Goal: Task Accomplishment & Management: Manage account settings

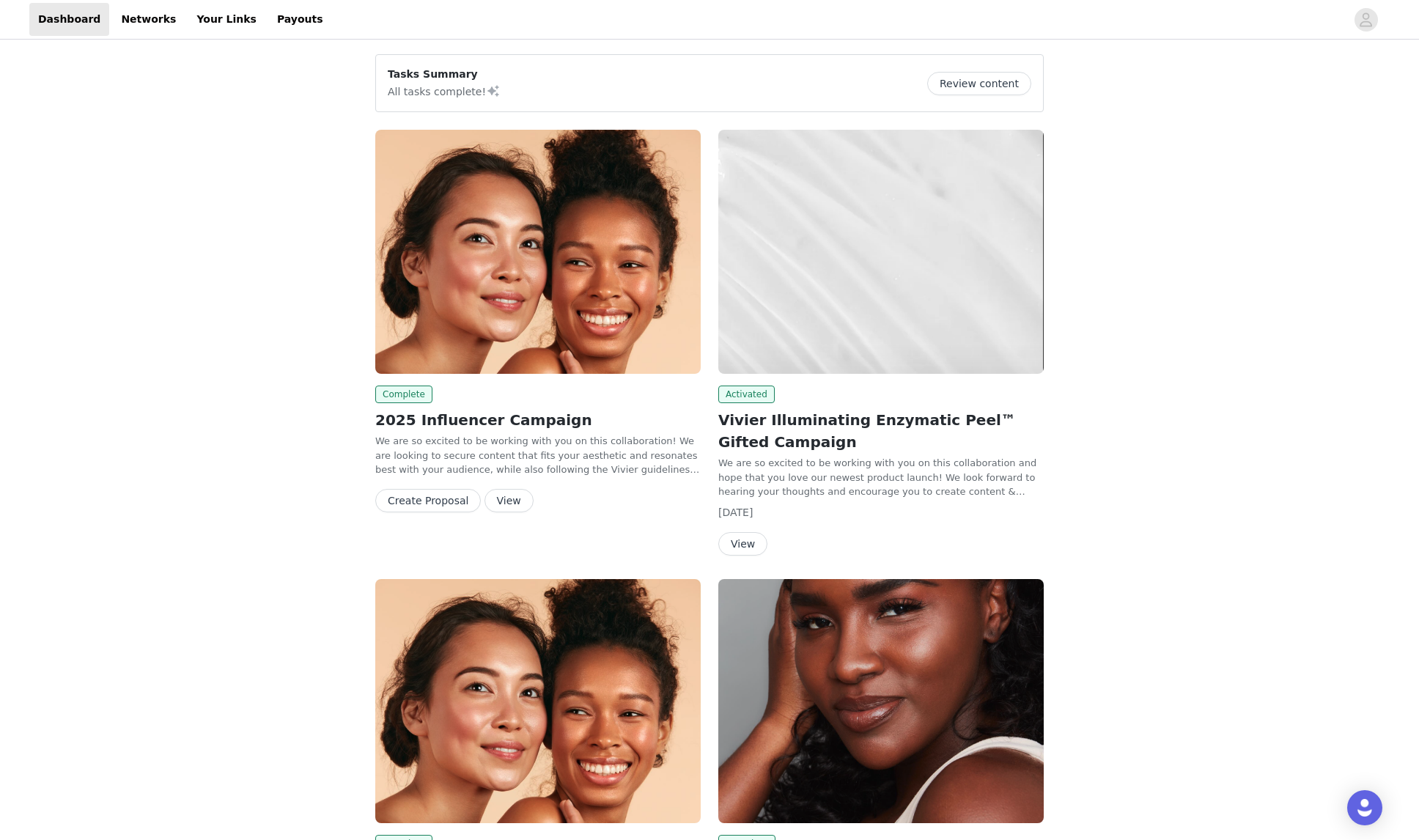
click at [1369, 18] on icon "avatar" at bounding box center [1366, 19] width 13 height 14
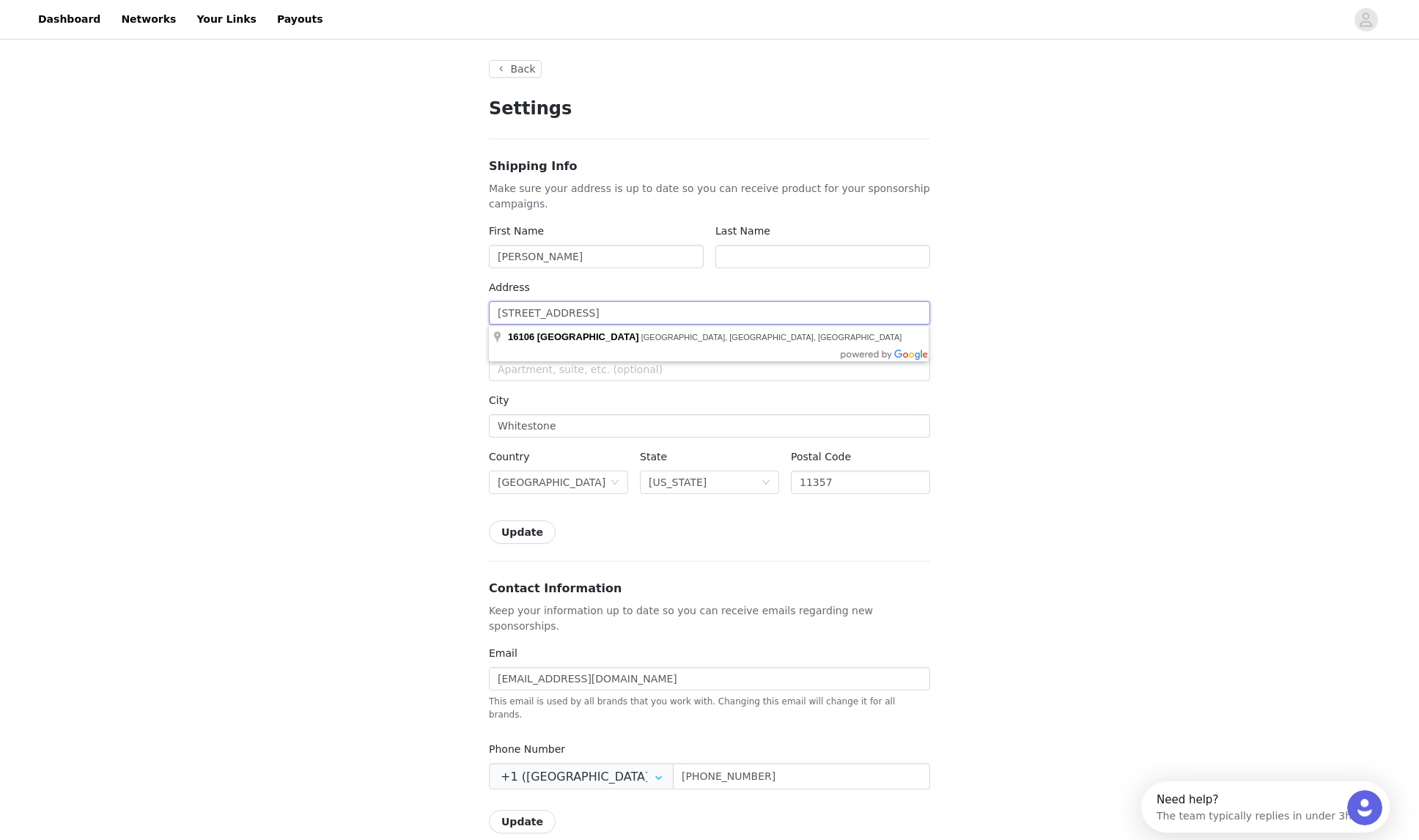
drag, startPoint x: 630, startPoint y: 314, endPoint x: 456, endPoint y: 311, distance: 174.0
click at [456, 311] on div "Back Settings Shipping Info Make sure your address is up to date so you can rec…" at bounding box center [710, 726] width 1419 height 1368
type input "5"
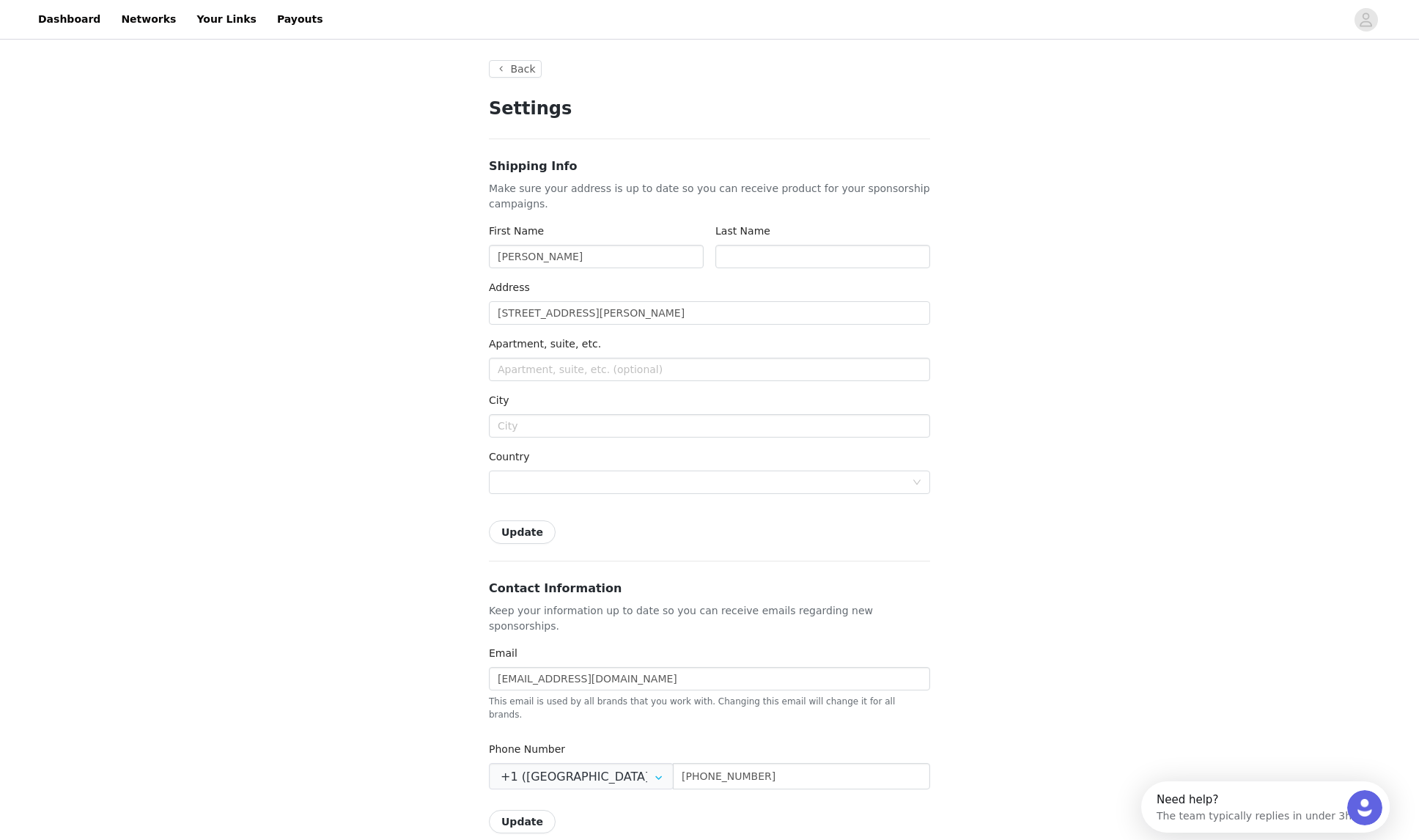
type input "5 [PERSON_NAME] W Dr"
type input "Marlboro"
type input "[PERSON_NAME]"
type input "APT 502"
click at [351, 456] on div "Back Settings Shipping Info Make sure your address is up to date so you can rec…" at bounding box center [710, 726] width 1419 height 1368
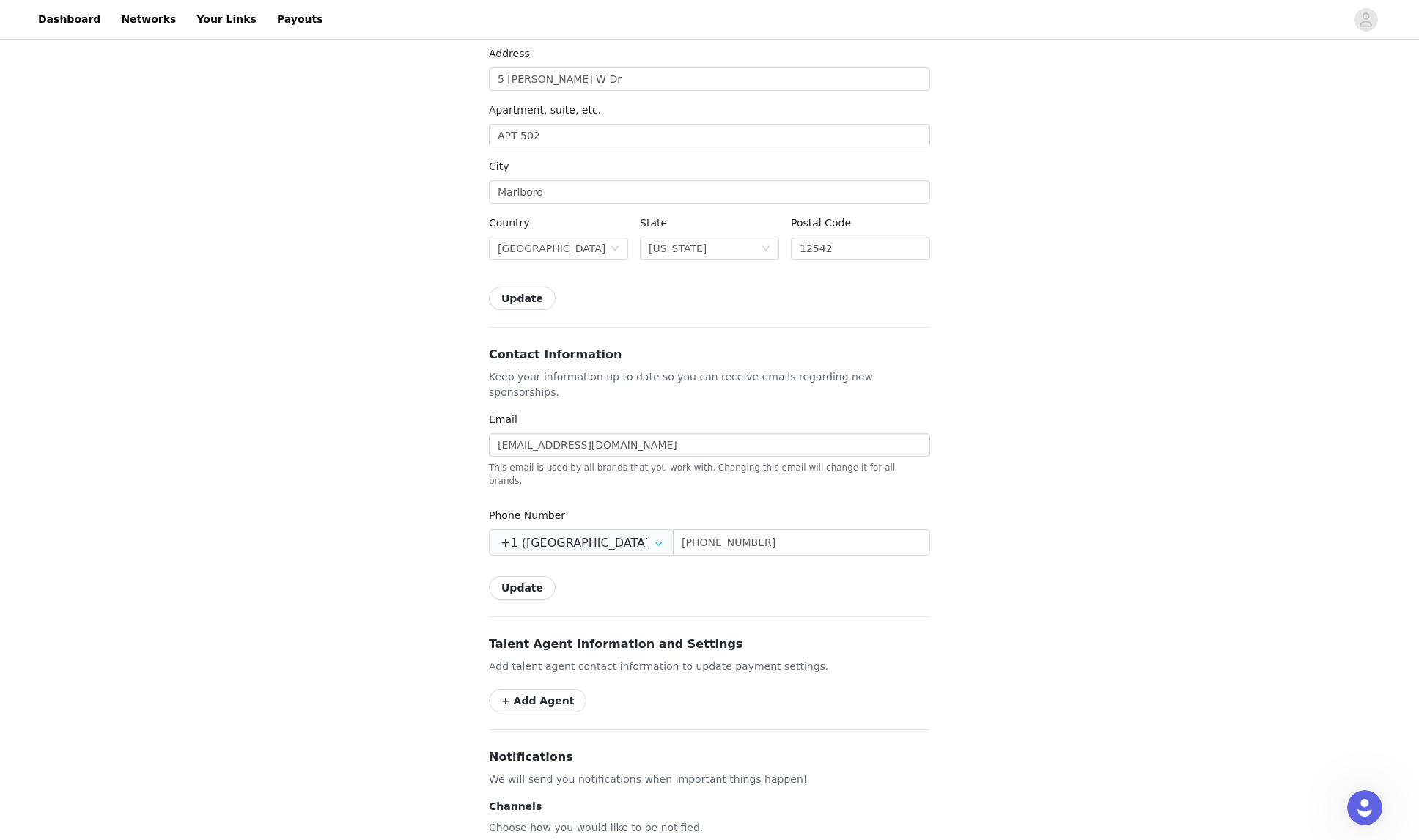
scroll to position [321, 0]
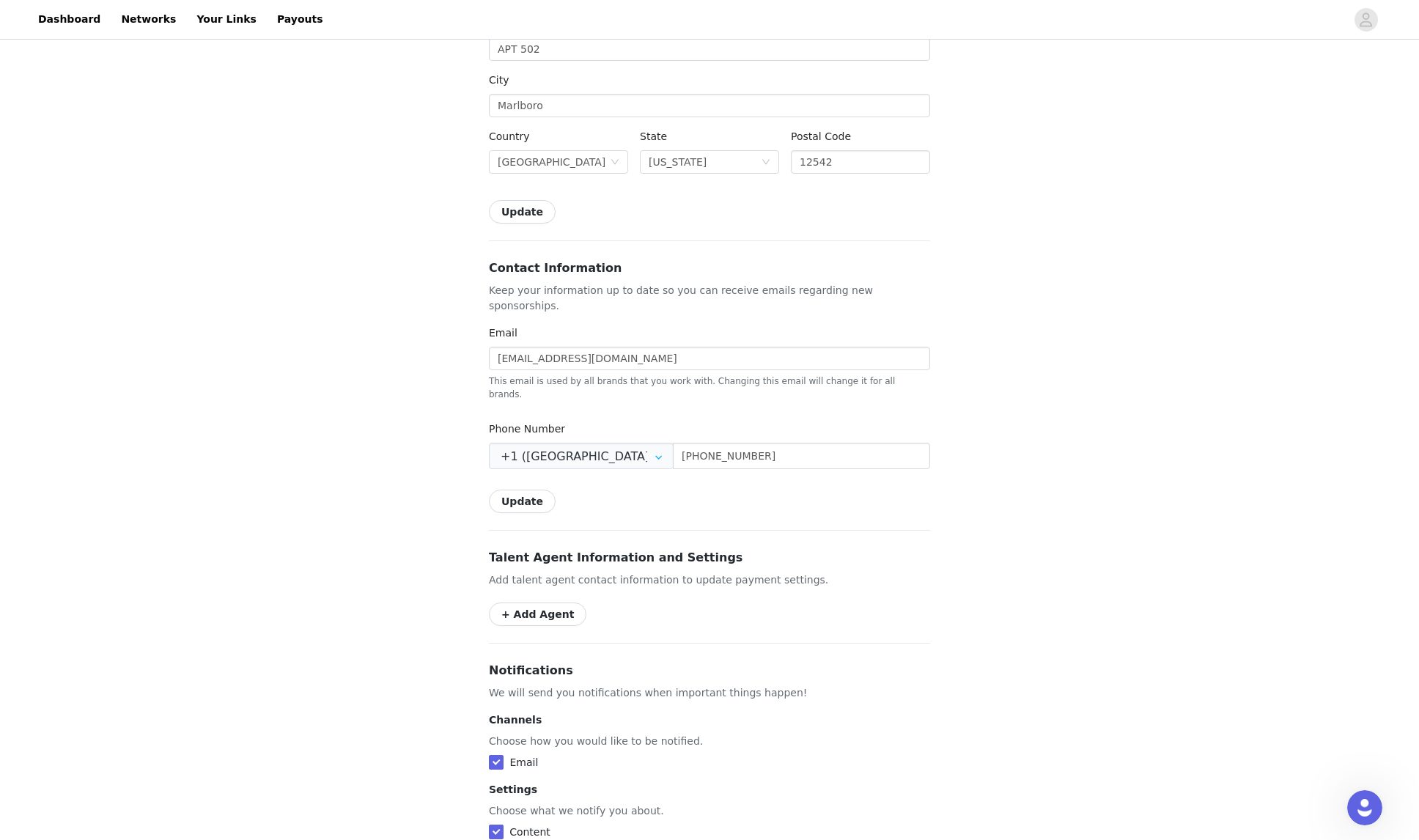
click at [515, 490] on button "Update" at bounding box center [522, 502] width 66 height 24
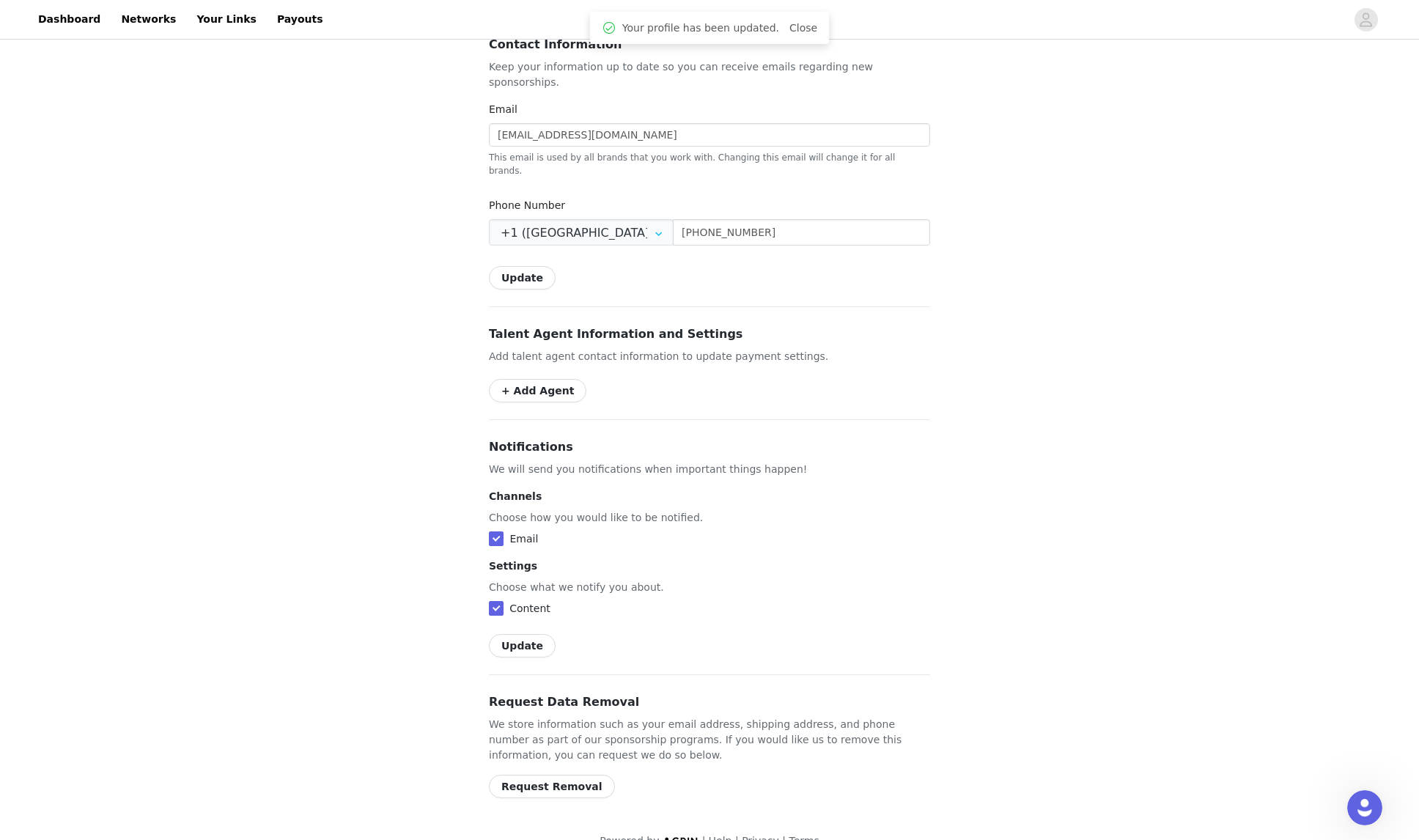
scroll to position [0, 0]
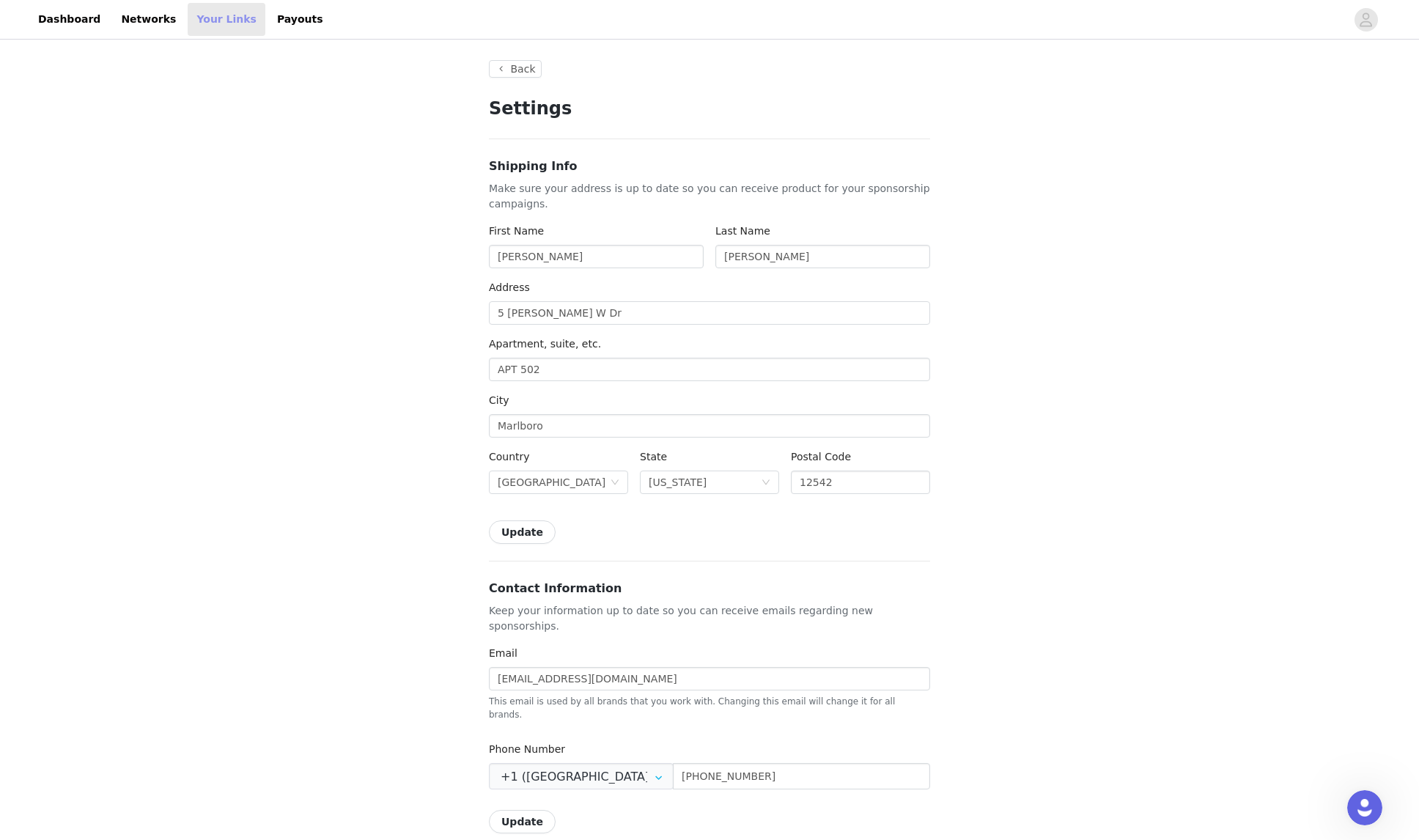
click at [237, 14] on link "Your Links" at bounding box center [226, 19] width 77 height 33
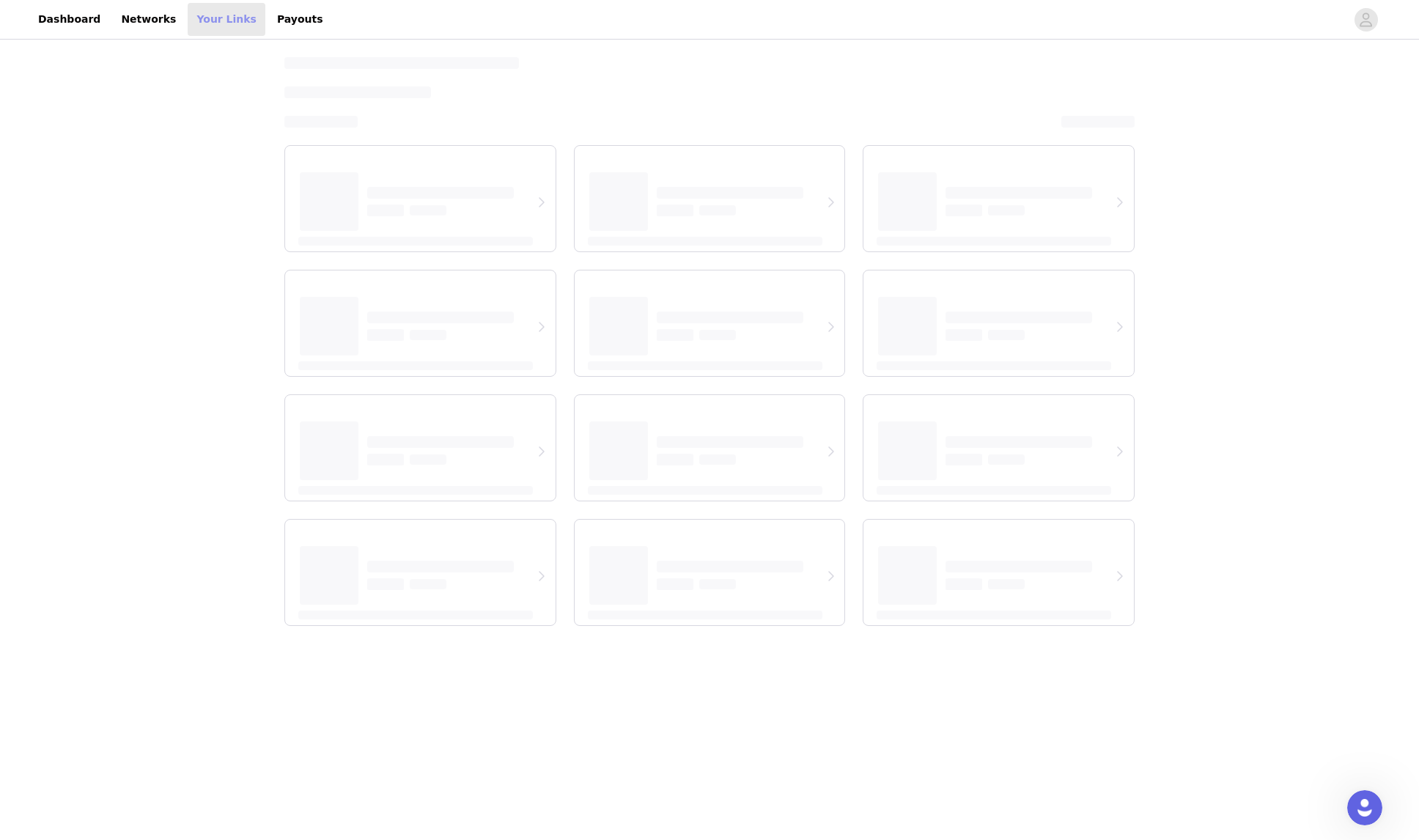
select select "12"
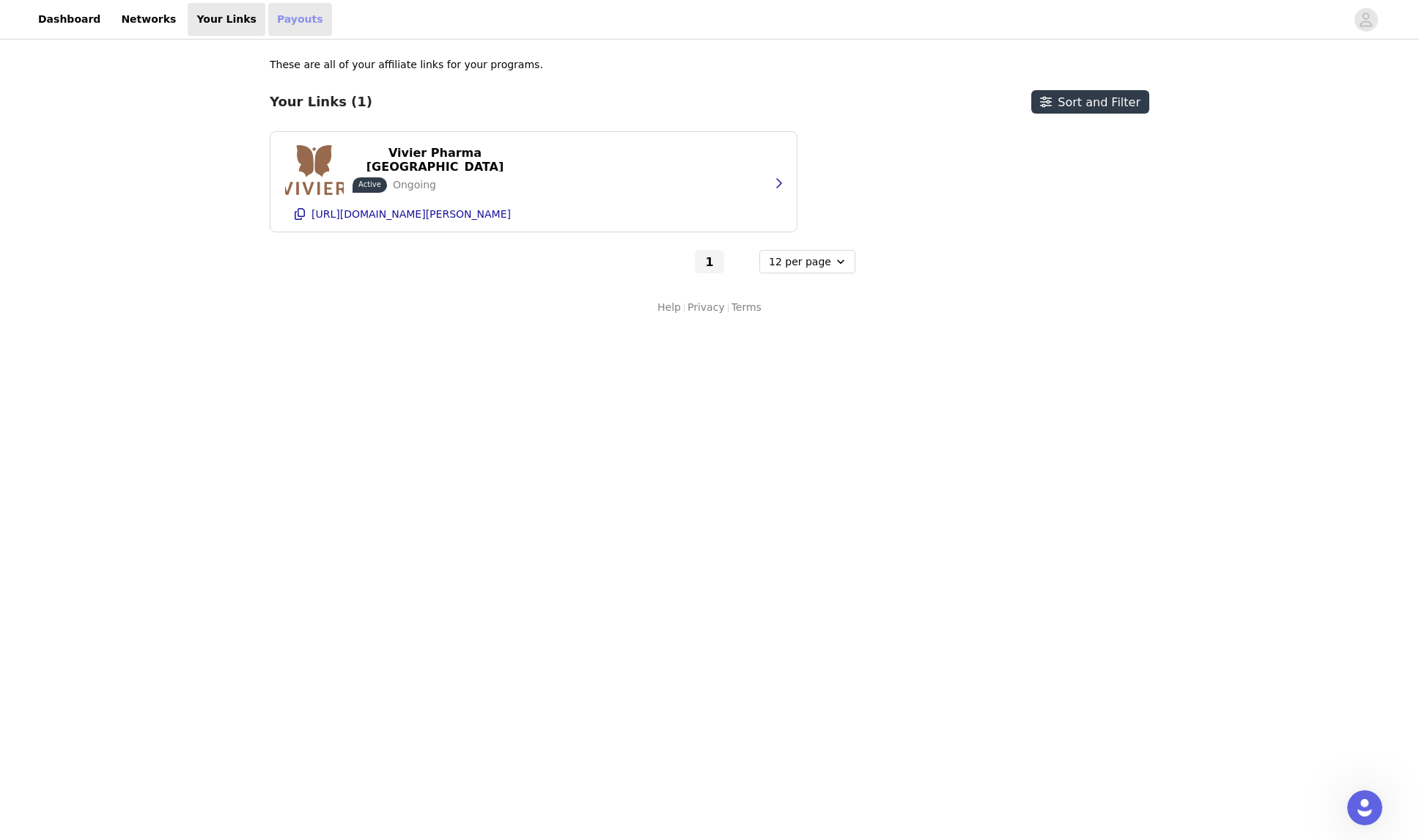
click at [269, 14] on link "Payouts" at bounding box center [300, 19] width 64 height 33
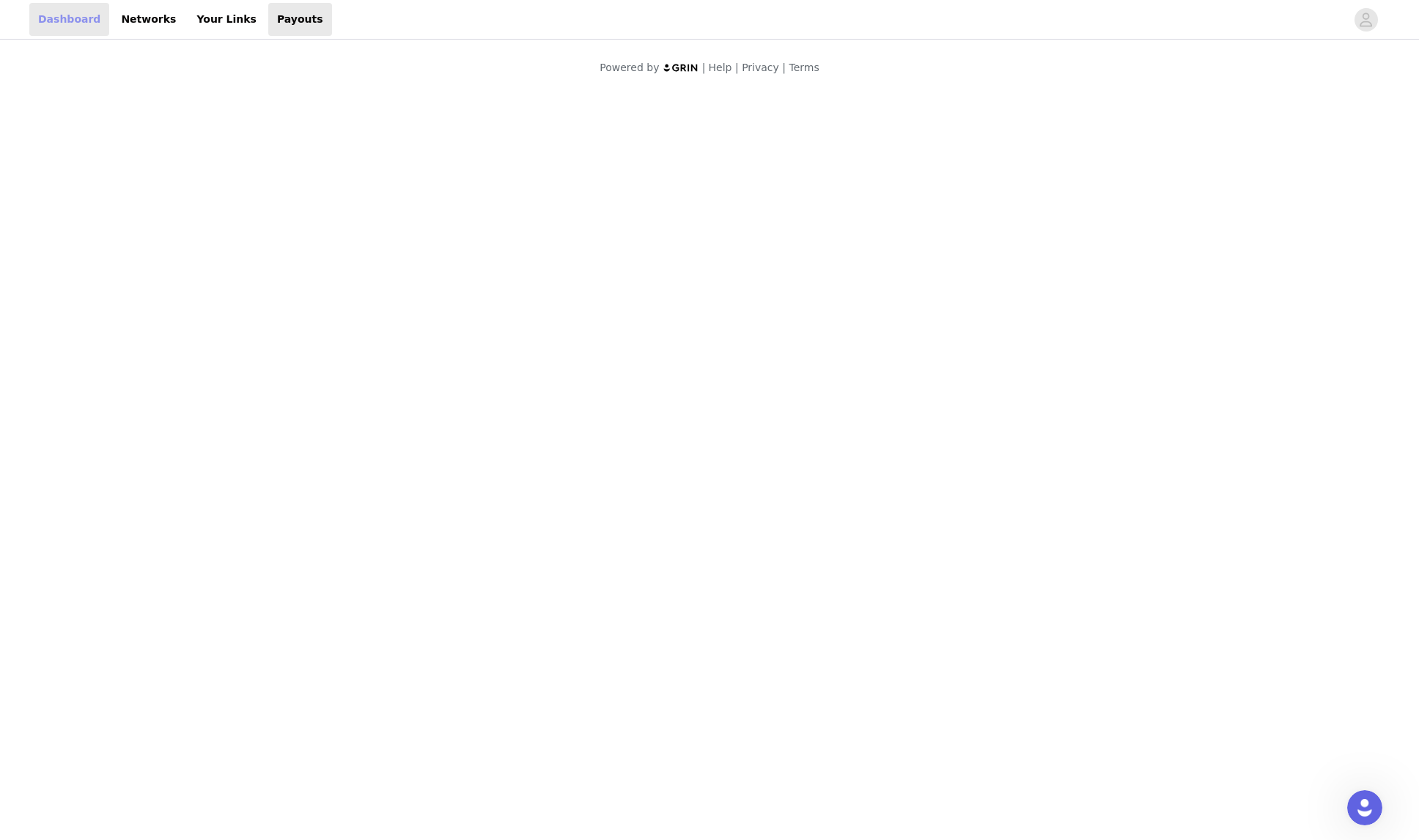
click at [77, 24] on link "Dashboard" at bounding box center [69, 19] width 80 height 33
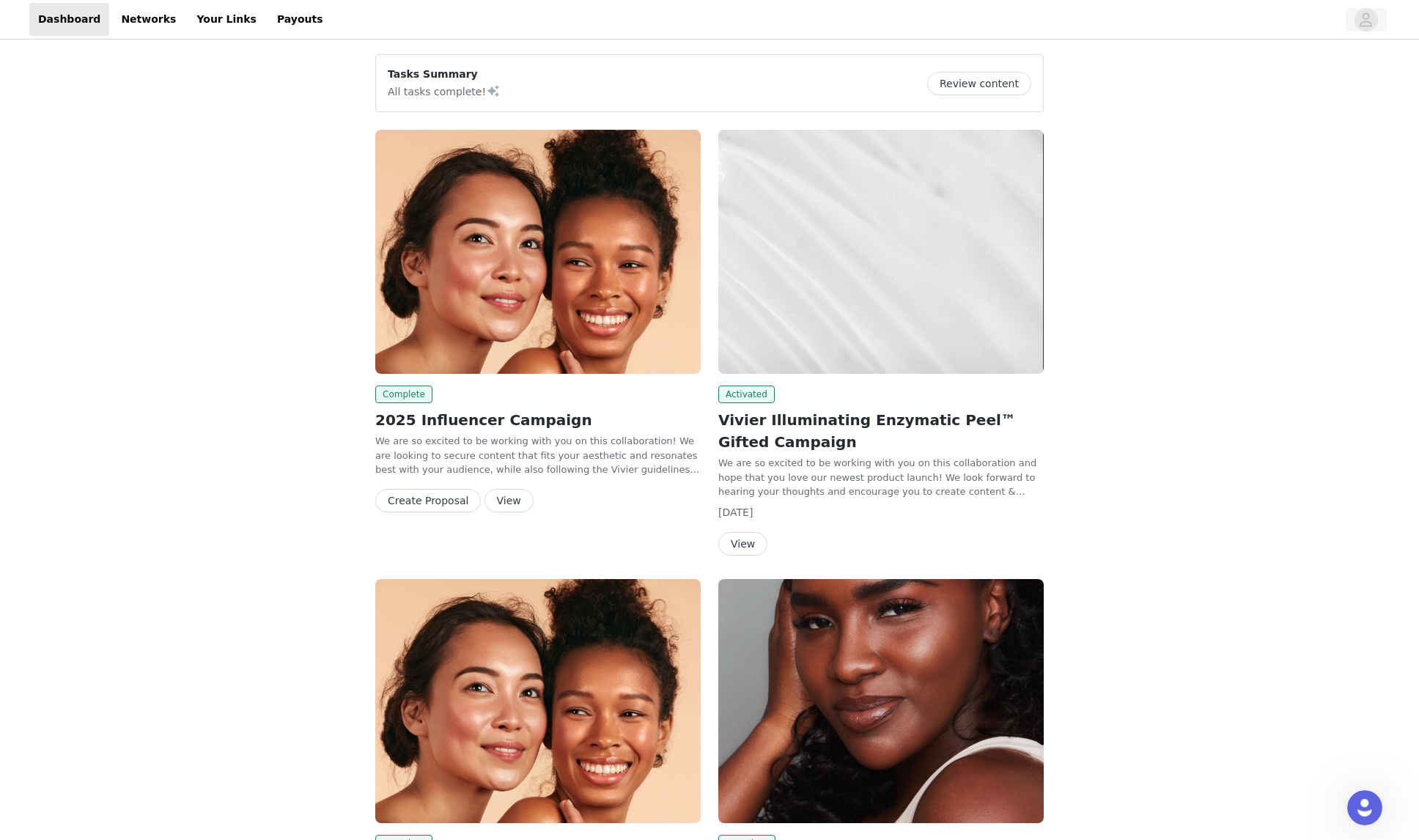
click at [1356, 27] on button "button" at bounding box center [1366, 20] width 41 height 24
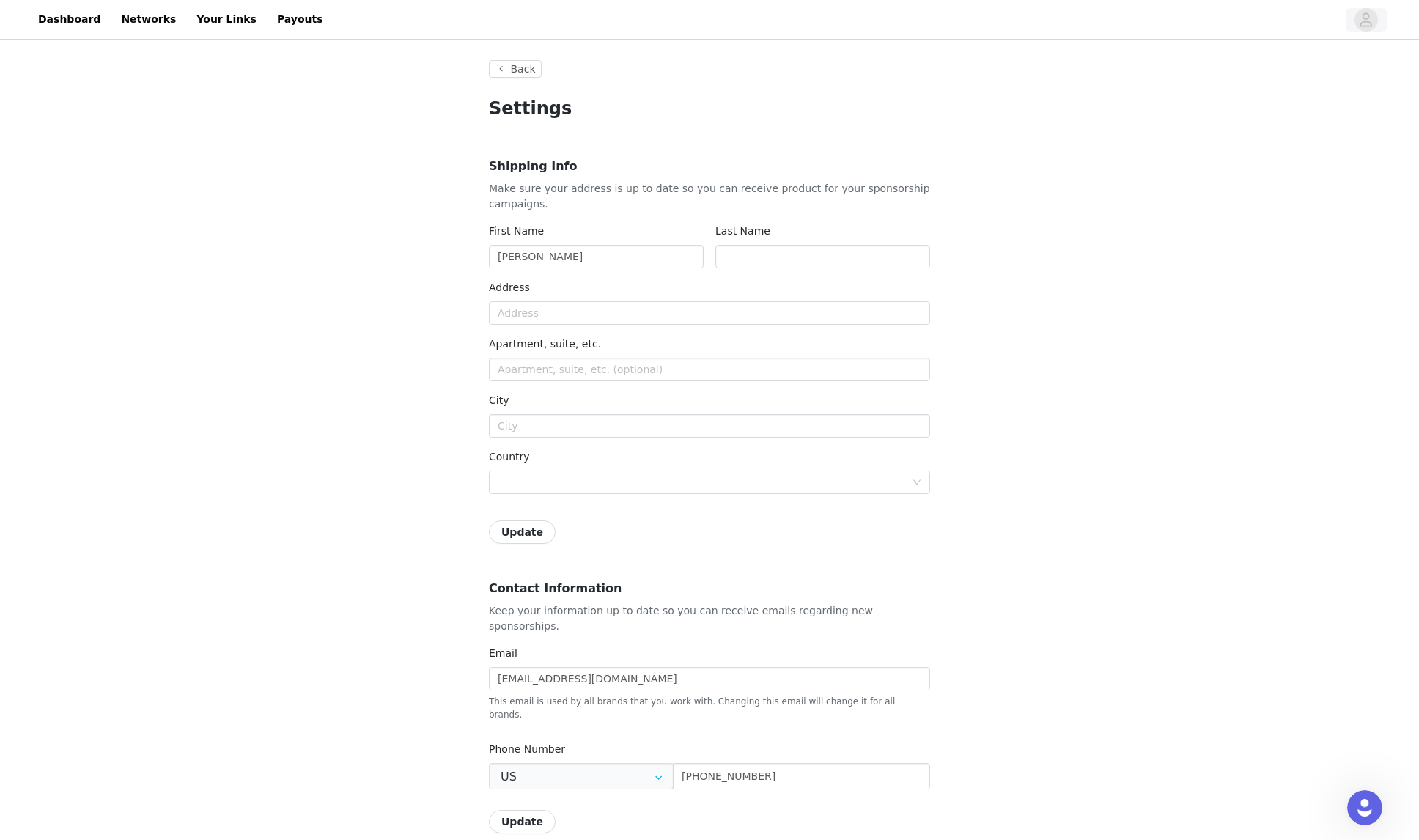
type input "+1 ([GEOGRAPHIC_DATA])"
click at [188, 16] on link "Your Links" at bounding box center [226, 19] width 77 height 33
select select "12"
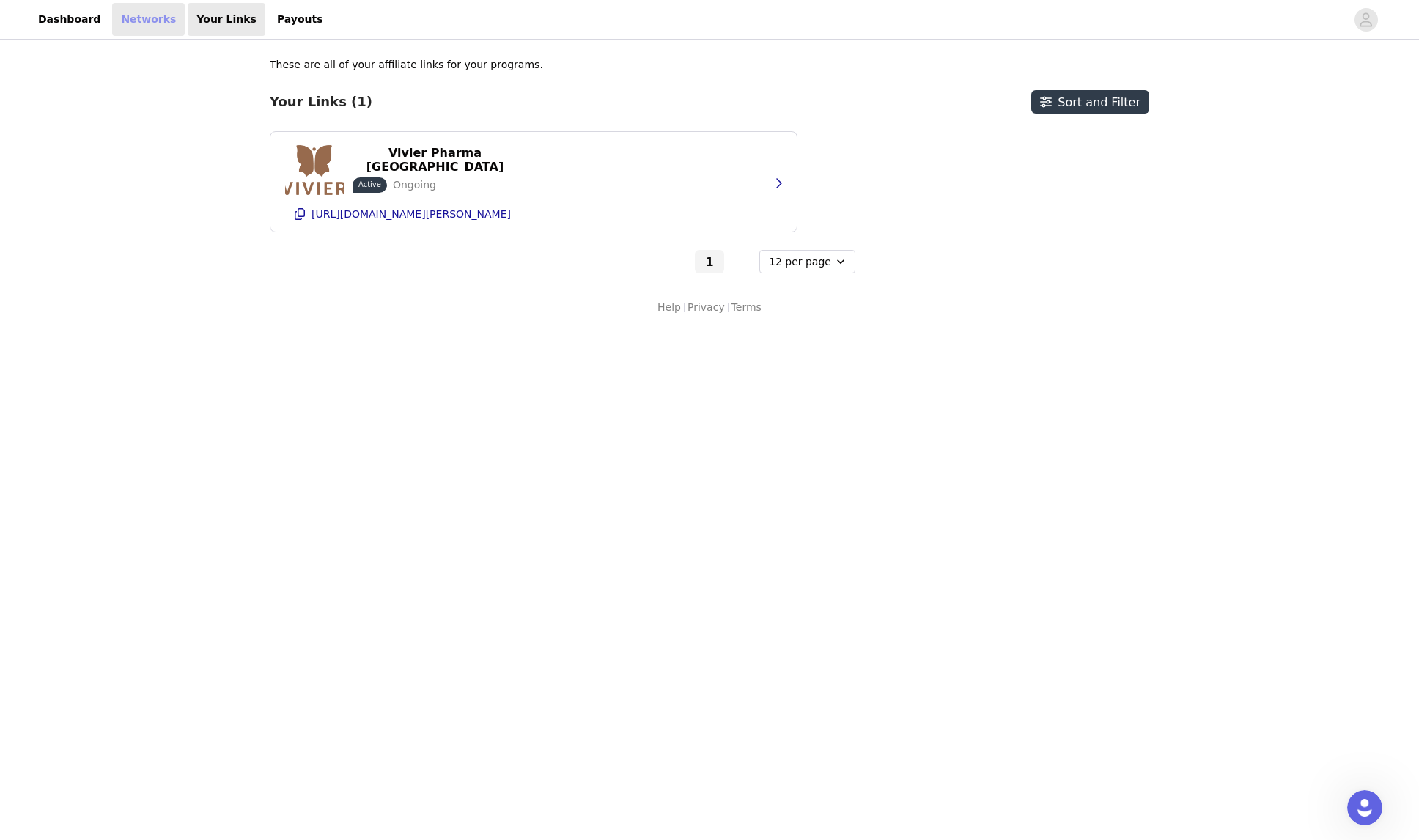
click at [128, 19] on link "Networks" at bounding box center [148, 19] width 72 height 33
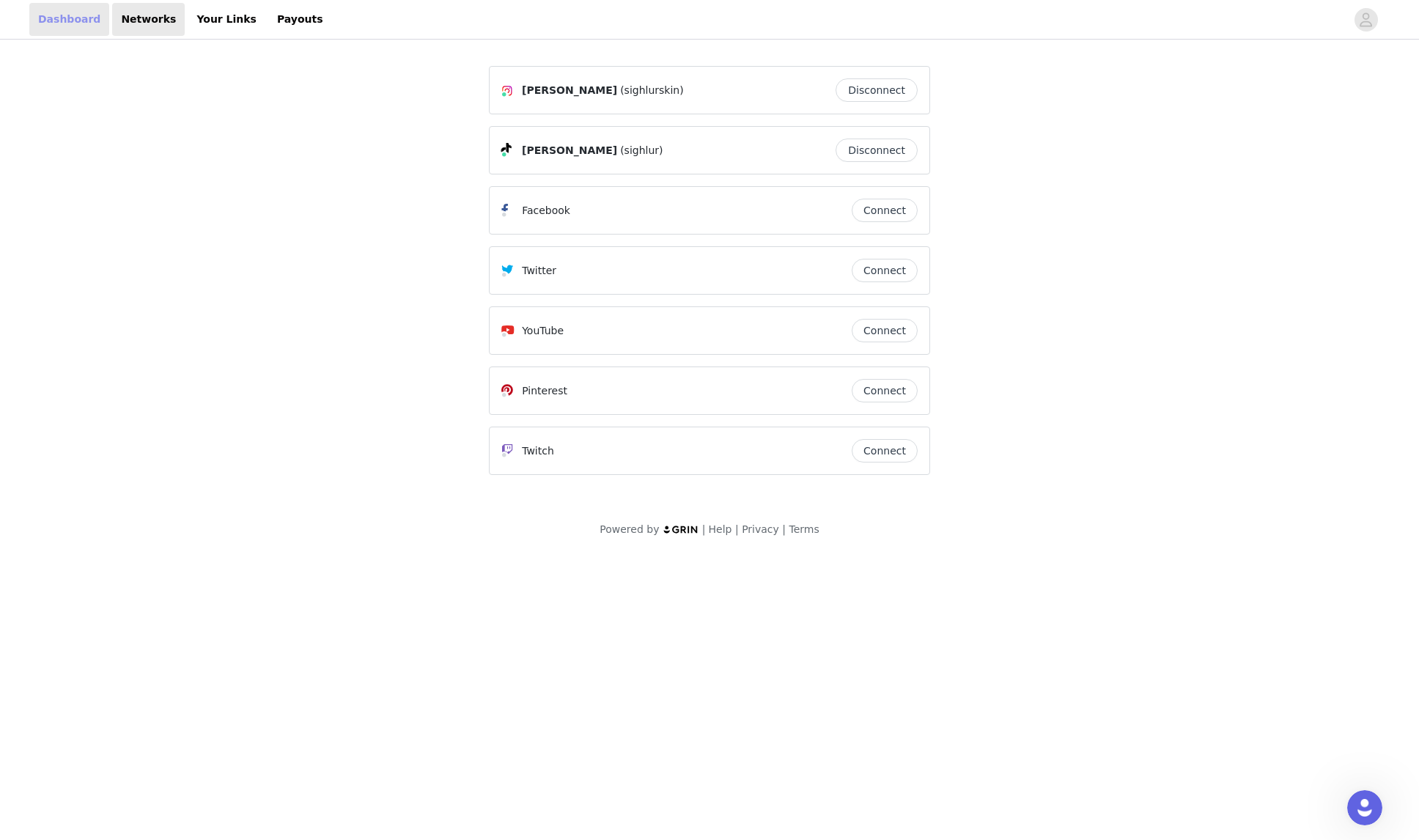
click at [67, 18] on link "Dashboard" at bounding box center [69, 19] width 80 height 33
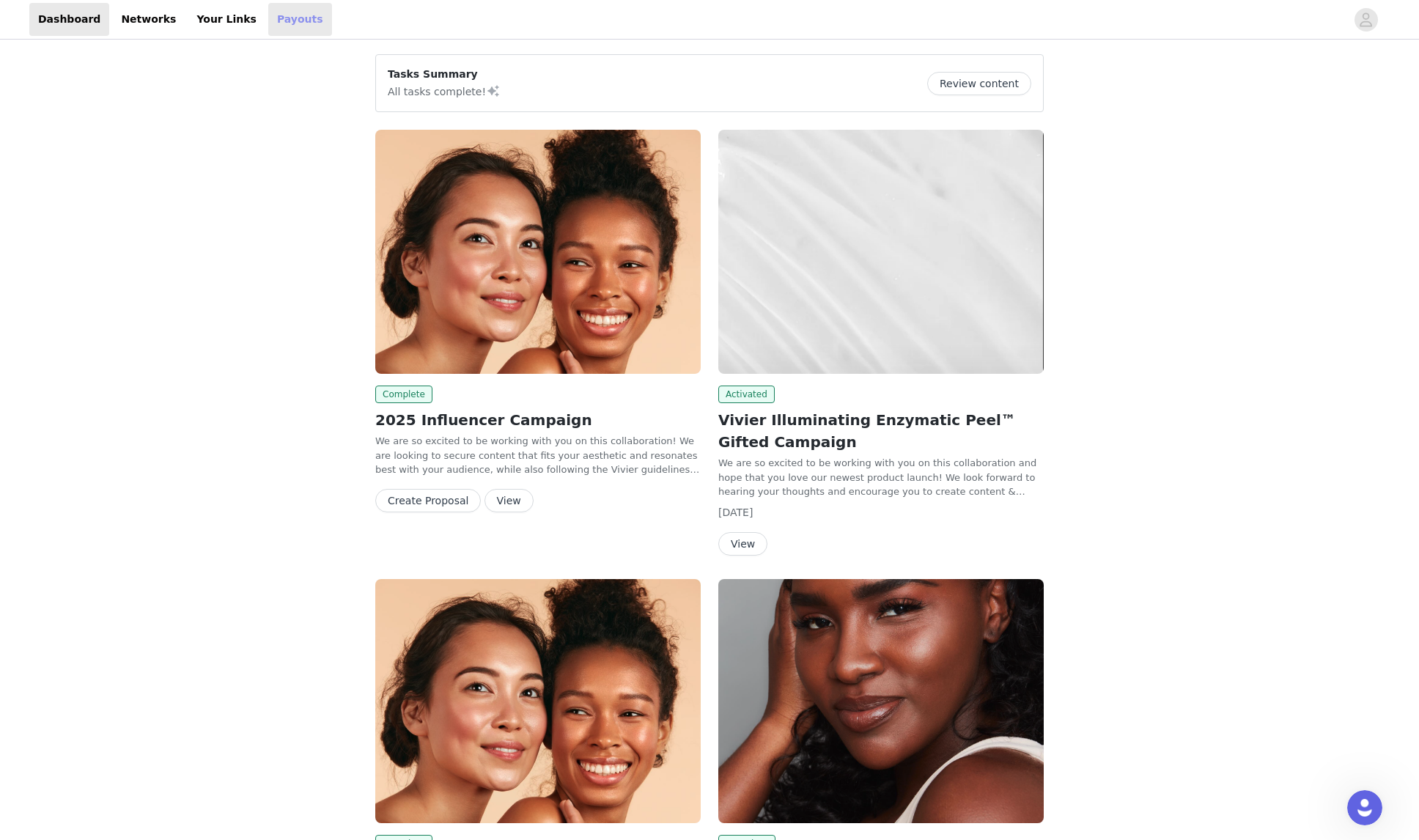
click at [285, 18] on link "Payouts" at bounding box center [300, 19] width 64 height 33
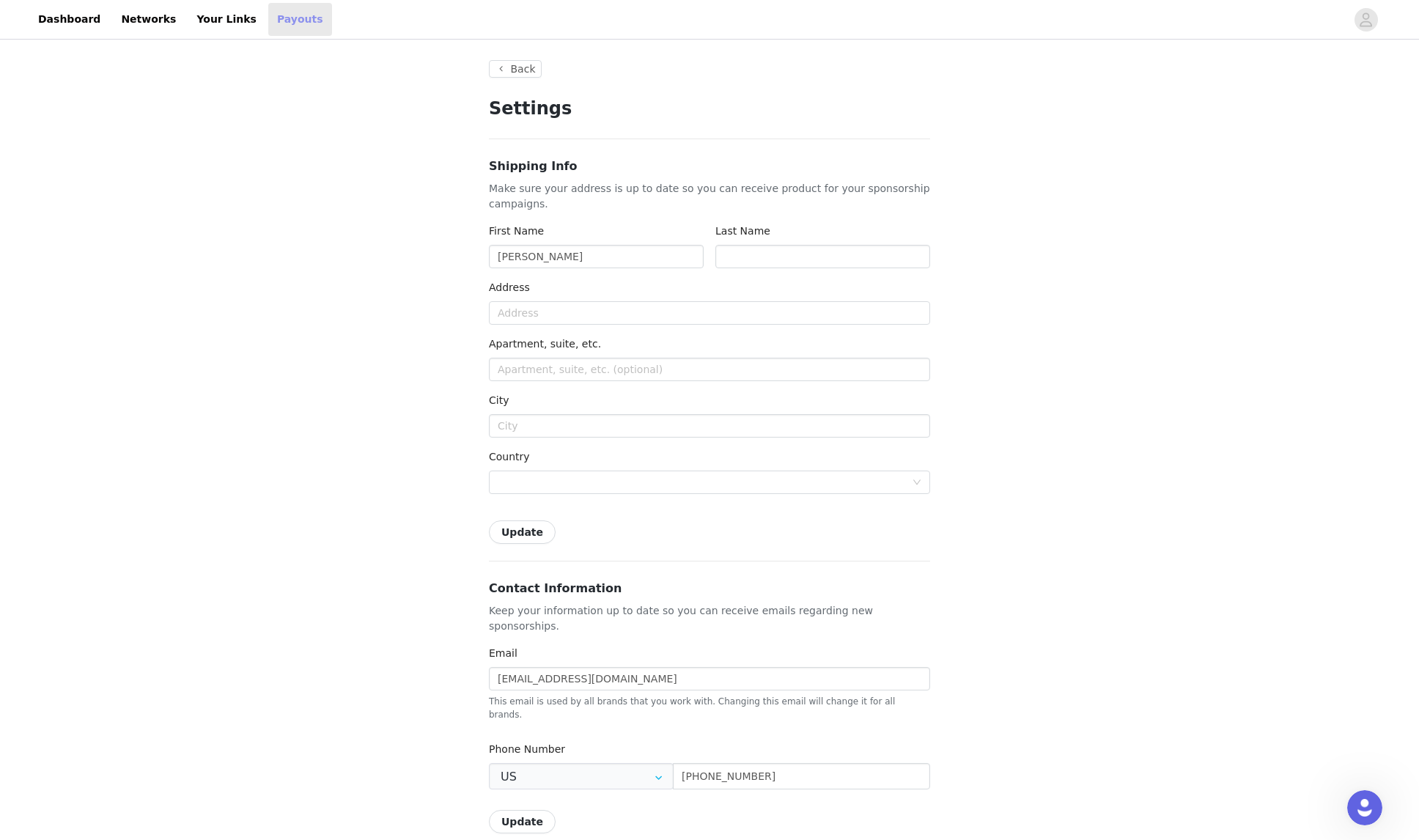
type input "+1 ([GEOGRAPHIC_DATA])"
type input "[PERSON_NAME]"
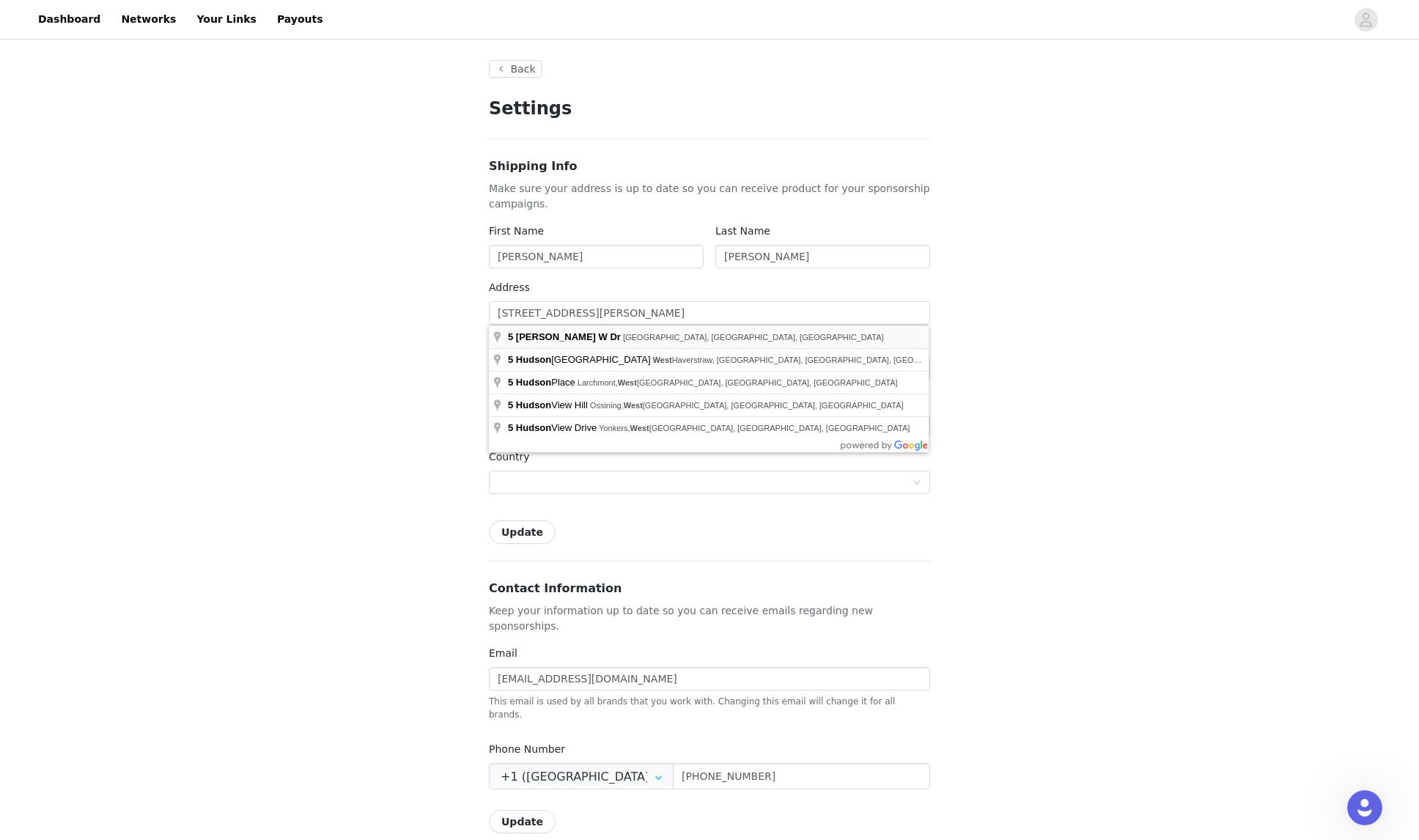
type input "5 [PERSON_NAME] W Dr"
type input "Marlboro"
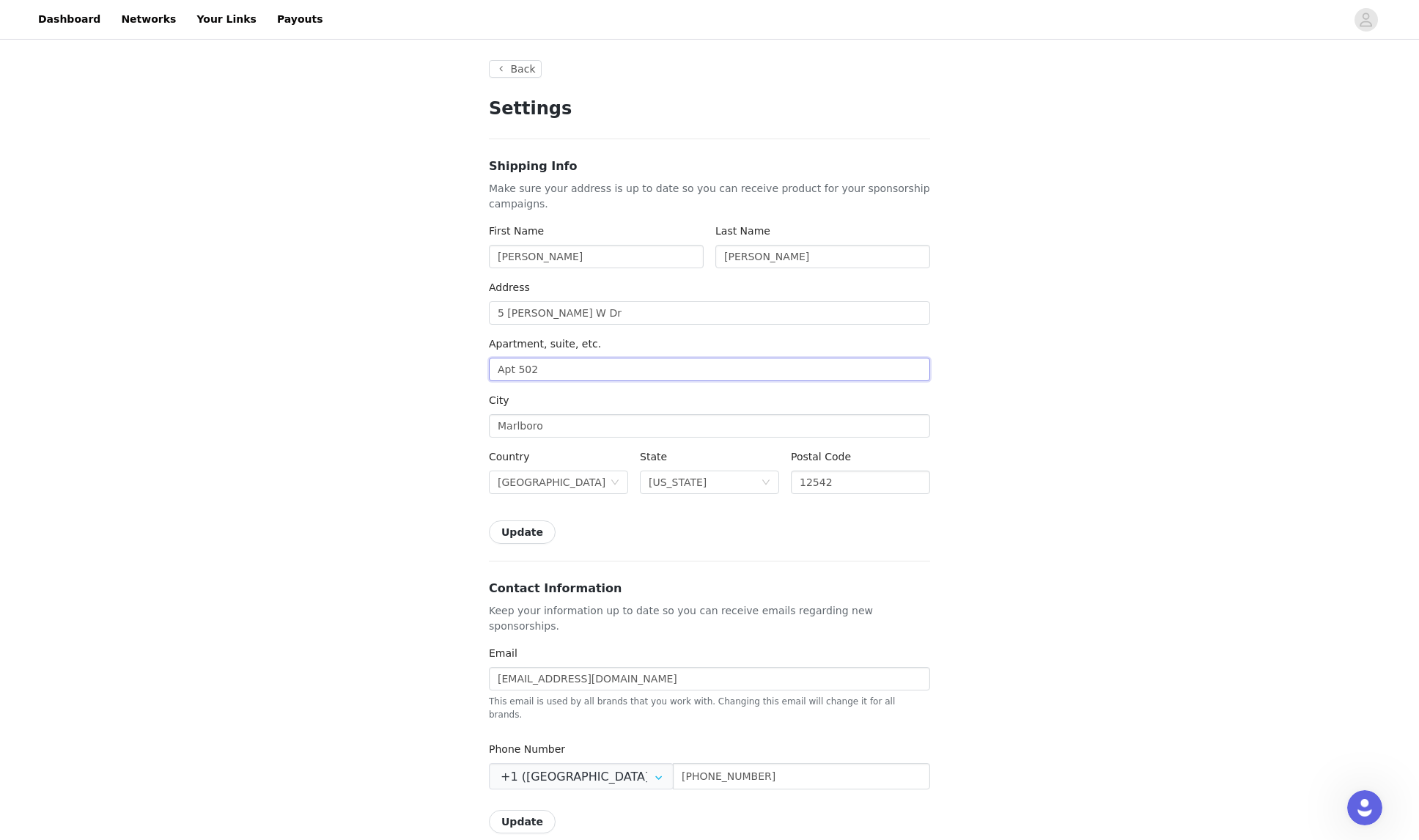
type input "Apt 502"
click at [366, 377] on div "Back Settings Shipping Info Make sure your address is up to date so you can rec…" at bounding box center [710, 726] width 1419 height 1368
click at [516, 531] on button "Update" at bounding box center [522, 532] width 66 height 24
click at [1113, 136] on div "Back Settings Shipping Info Make sure your address is up to date so you can rec…" at bounding box center [710, 726] width 1419 height 1368
click at [1353, 22] on button "button" at bounding box center [1366, 20] width 41 height 24
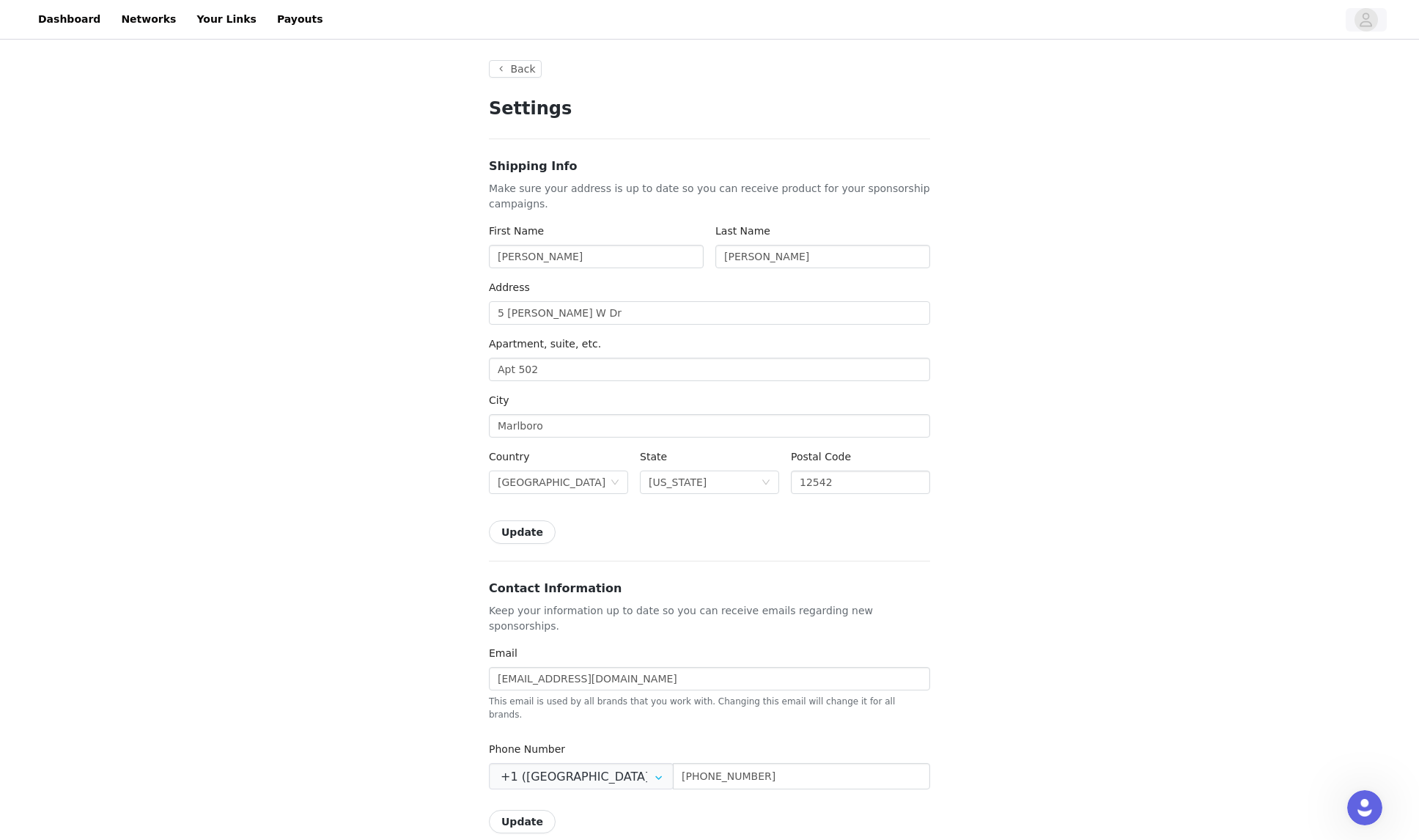
click at [1358, 21] on span "button" at bounding box center [1366, 20] width 24 height 24
click at [1292, 82] on div "Back Settings Shipping Info Make sure your address is up to date so you can rec…" at bounding box center [710, 726] width 1419 height 1368
click at [1305, 62] on div "Back Settings Shipping Info Make sure your address is up to date so you can rec…" at bounding box center [710, 726] width 1419 height 1368
click at [1261, 67] on div "Back Settings Shipping Info Make sure your address is up to date so you can rec…" at bounding box center [710, 726] width 1419 height 1368
click at [1363, 16] on div "Dashboard Networks Your Links Payouts" at bounding box center [710, 19] width 1407 height 33
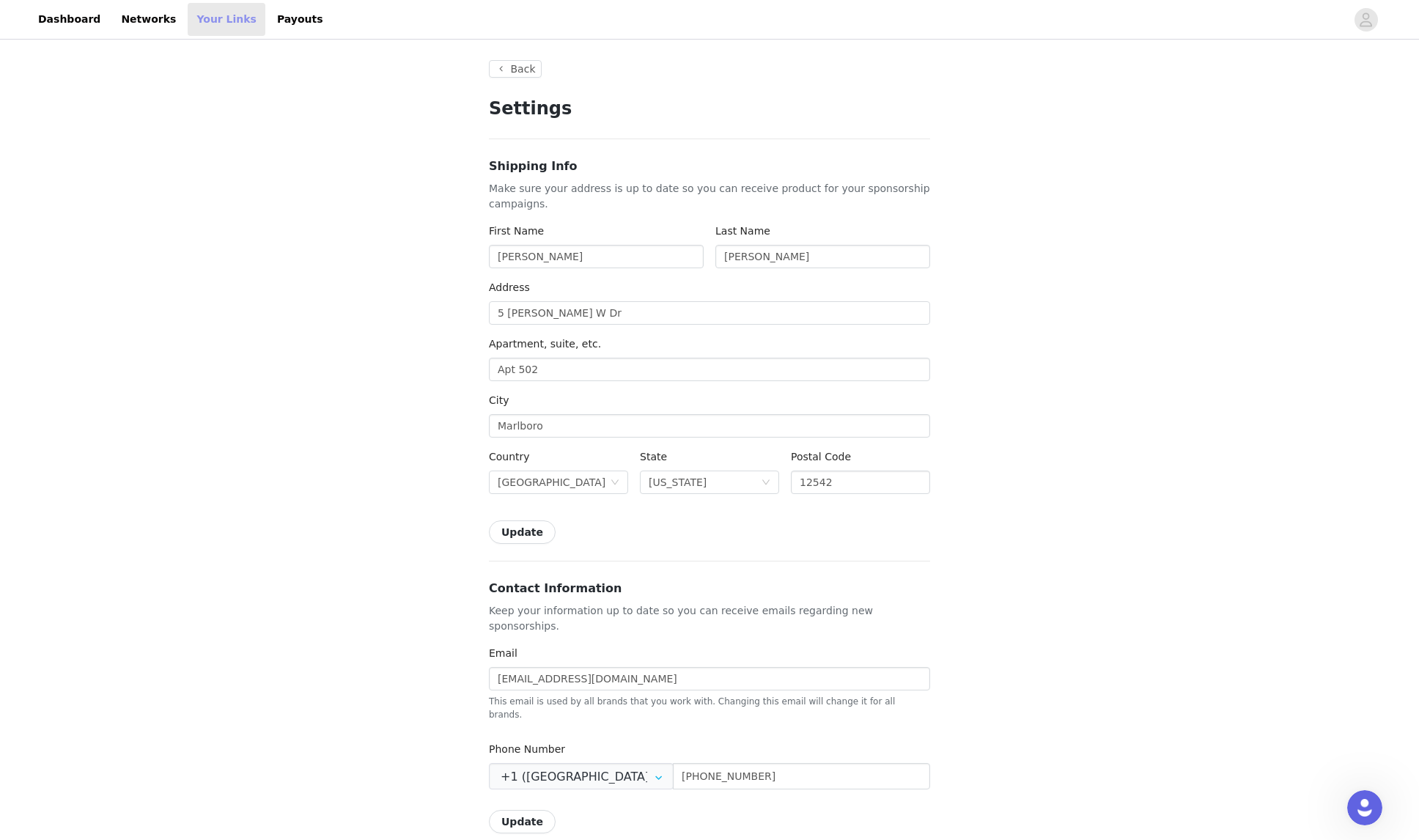
click at [218, 18] on link "Your Links" at bounding box center [226, 19] width 77 height 33
select select "12"
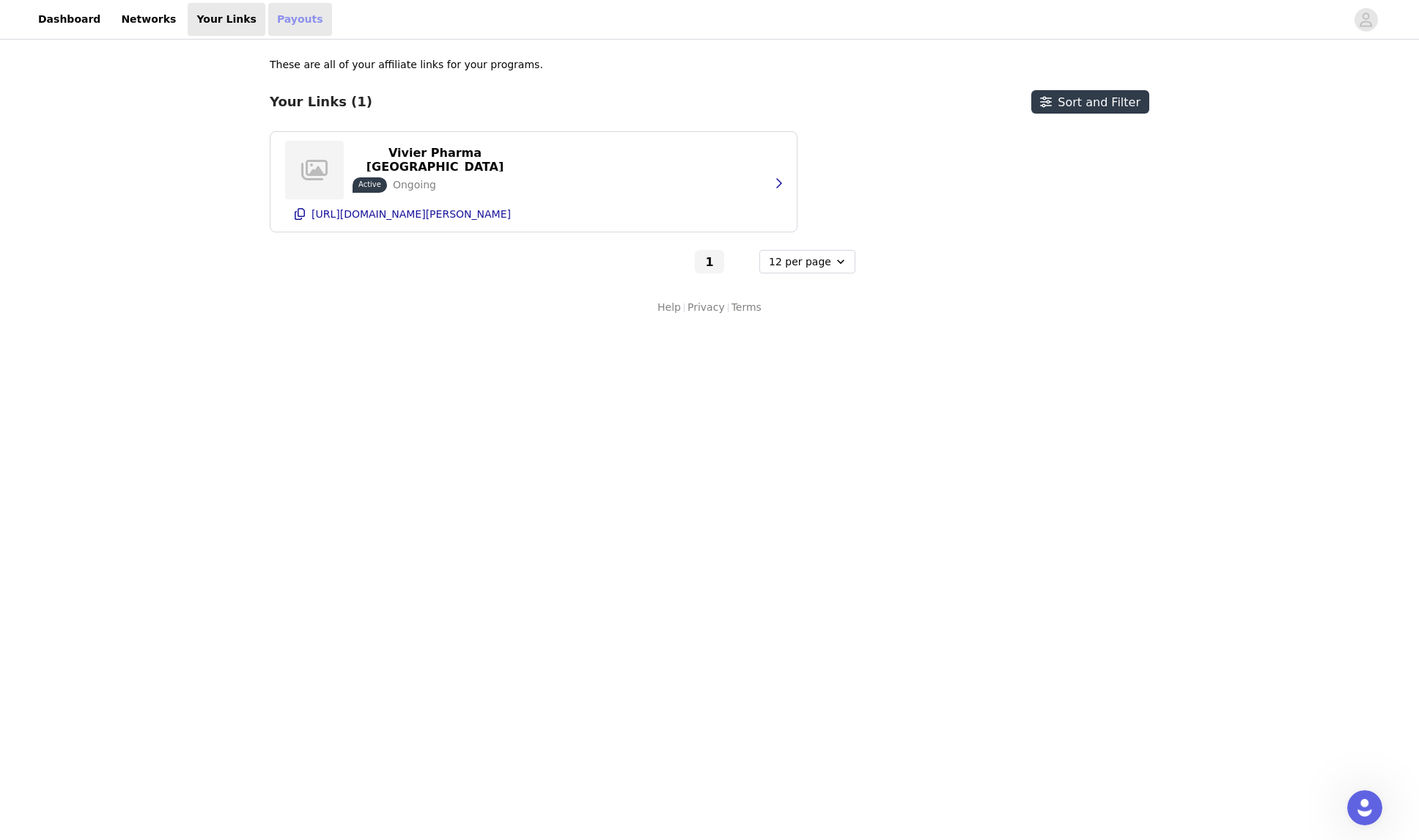
click at [280, 19] on link "Payouts" at bounding box center [300, 19] width 64 height 33
